Goal: Task Accomplishment & Management: Manage account settings

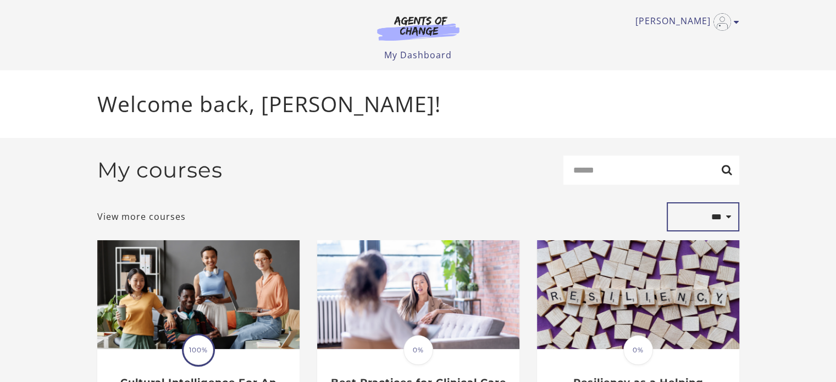
click at [718, 220] on select "**********" at bounding box center [703, 217] width 73 height 30
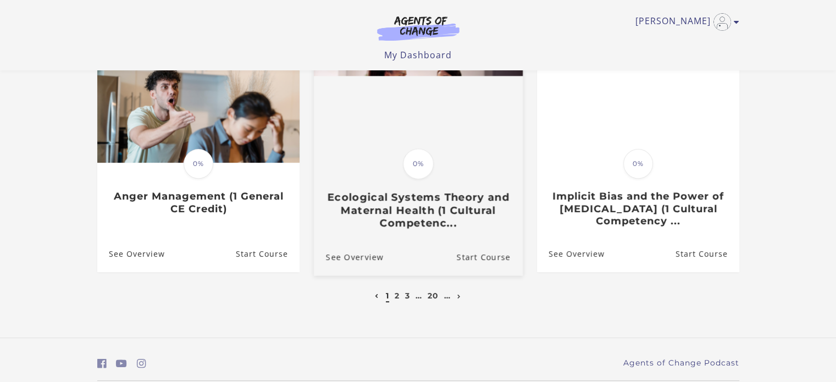
scroll to position [389, 0]
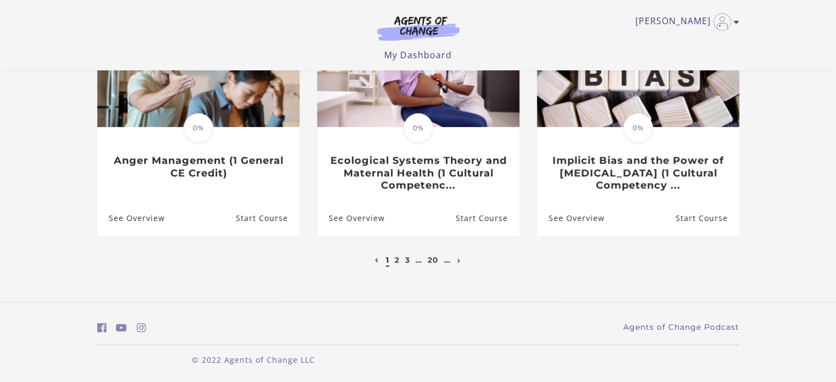
click at [395, 263] on link "2" at bounding box center [397, 260] width 5 height 10
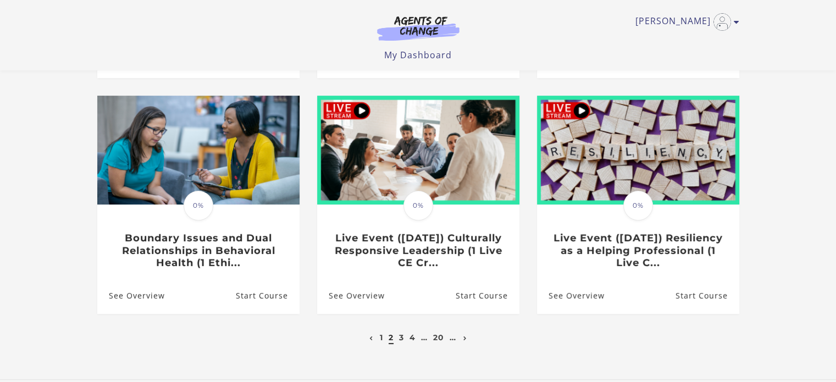
scroll to position [330, 0]
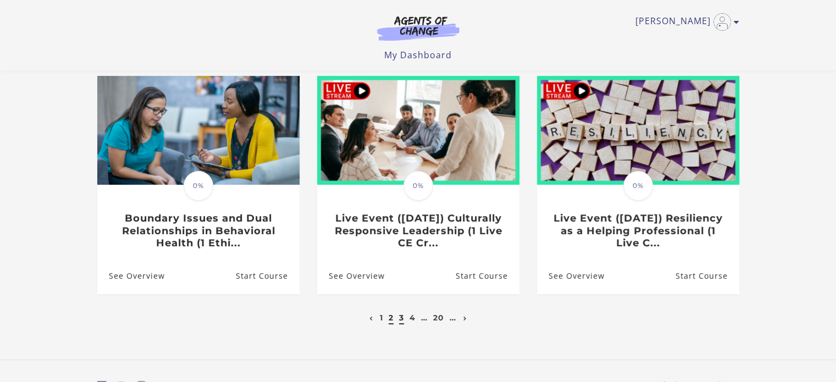
click at [403, 321] on link "3" at bounding box center [401, 318] width 5 height 10
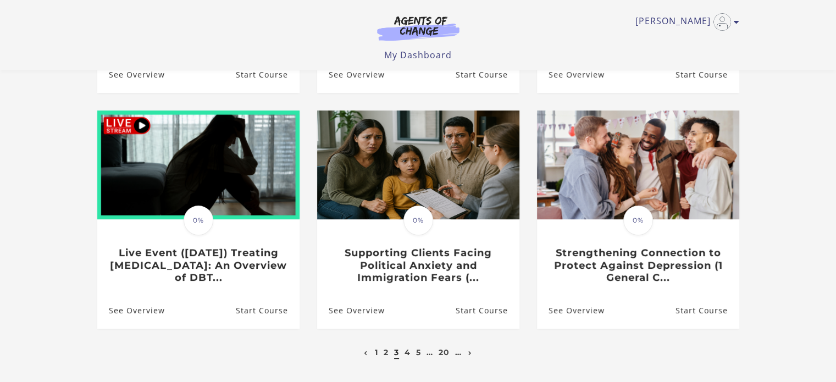
scroll to position [389, 0]
